Goal: Task Accomplishment & Management: Use online tool/utility

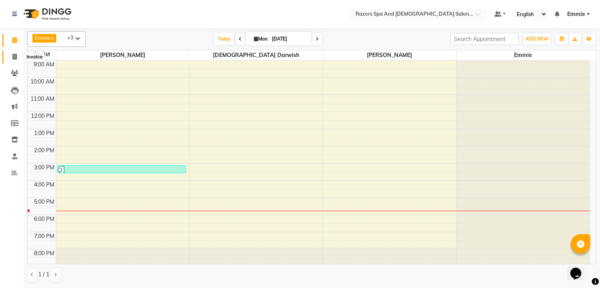
click at [14, 57] on icon at bounding box center [14, 57] width 4 height 6
select select "service"
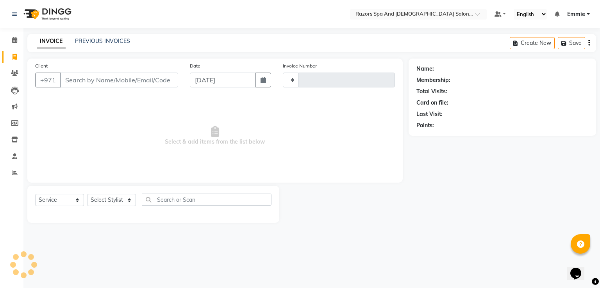
type input "0891"
select select "8419"
click at [102, 80] on input "Client" at bounding box center [119, 80] width 118 height 15
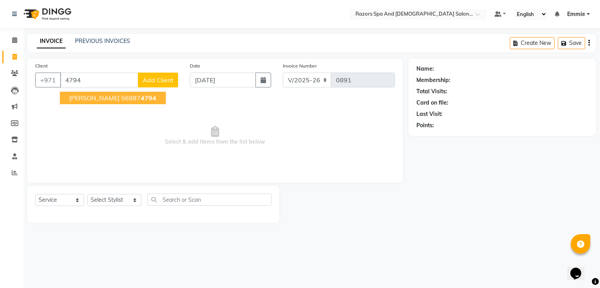
click at [121, 97] on ngb-highlight "56987 4794" at bounding box center [138, 98] width 35 height 8
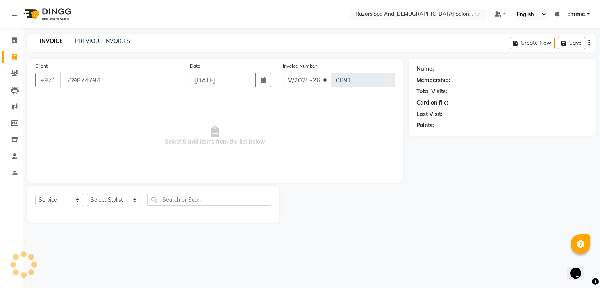
type input "569874794"
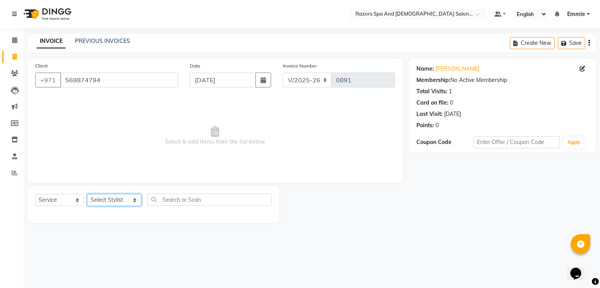
click at [112, 205] on select "Select Stylist Alaseel [PERSON_NAME] [PERSON_NAME] Islam [PERSON_NAME] [PERSON_…" at bounding box center [114, 200] width 54 height 12
select select "81367"
click at [87, 194] on select "Select Stylist Alaseel [PERSON_NAME] [PERSON_NAME] Islam [PERSON_NAME] [PERSON_…" at bounding box center [114, 200] width 54 height 12
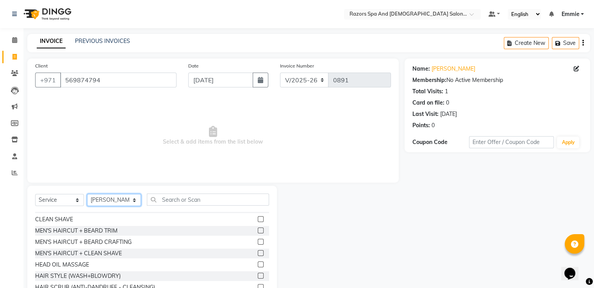
scroll to position [68, 0]
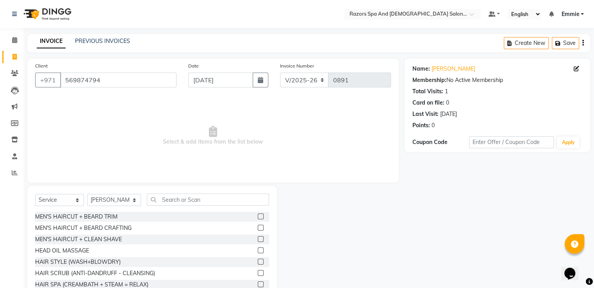
click at [258, 226] on label at bounding box center [261, 228] width 6 height 6
click at [258, 226] on input "checkbox" at bounding box center [260, 228] width 5 height 5
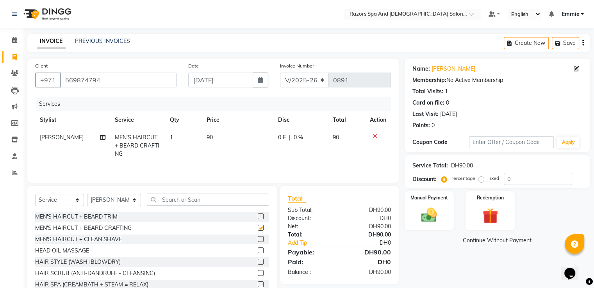
checkbox input "false"
click at [431, 203] on div "Manual Payment" at bounding box center [428, 211] width 51 height 40
click at [510, 241] on span "CARD" at bounding box center [505, 241] width 17 height 9
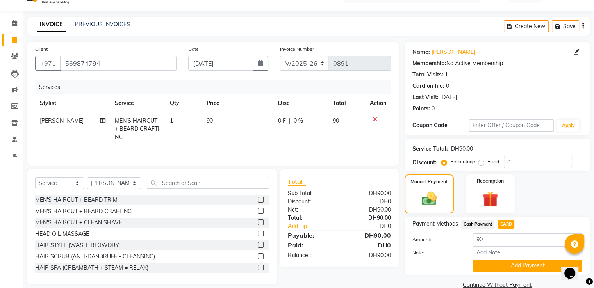
scroll to position [32, 0]
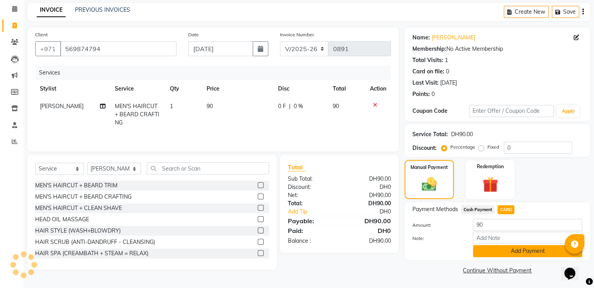
click at [505, 247] on button "Add Payment" at bounding box center [527, 251] width 109 height 12
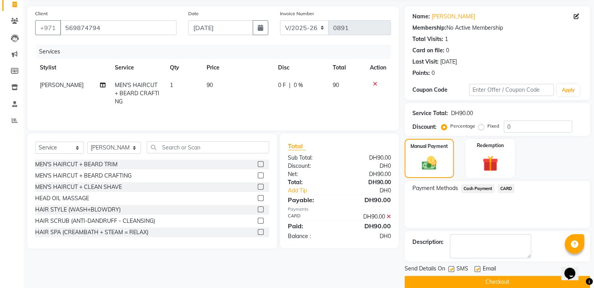
scroll to position [64, 0]
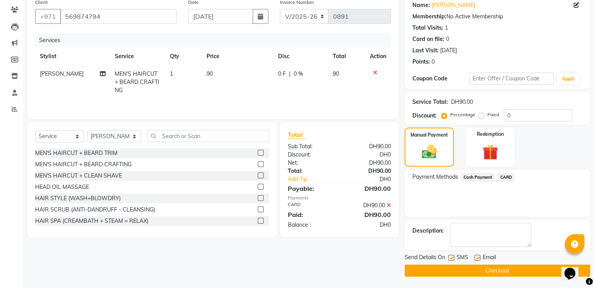
click at [434, 267] on button "Checkout" at bounding box center [497, 271] width 185 height 12
